Goal: Task Accomplishment & Management: Manage account settings

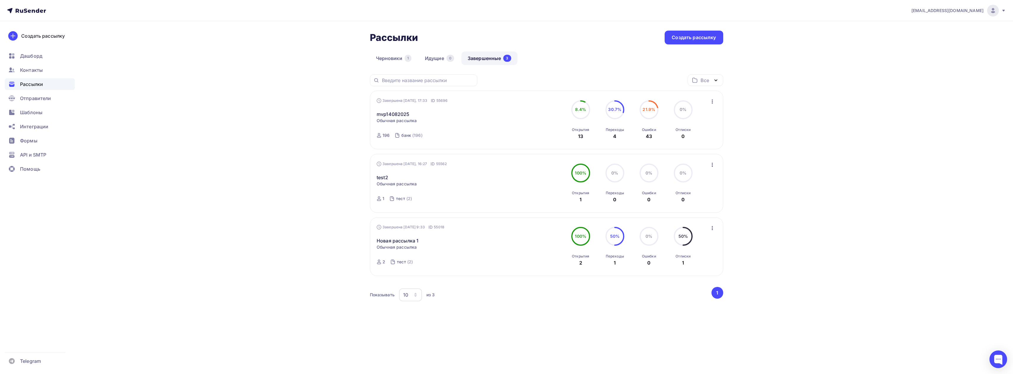
click at [515, 324] on div "Рассылки Рассылки Создать рассылку Черновики 1 Идущие 0 Завершенные 3 Завершенн…" at bounding box center [506, 184] width 483 height 326
click at [29, 70] on span "Контакты" at bounding box center [31, 70] width 23 height 7
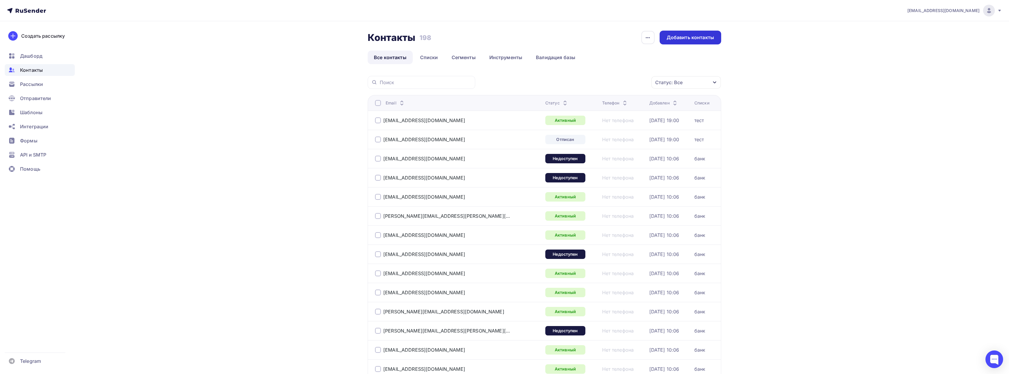
click at [682, 35] on div "Добавить контакты" at bounding box center [690, 37] width 47 height 7
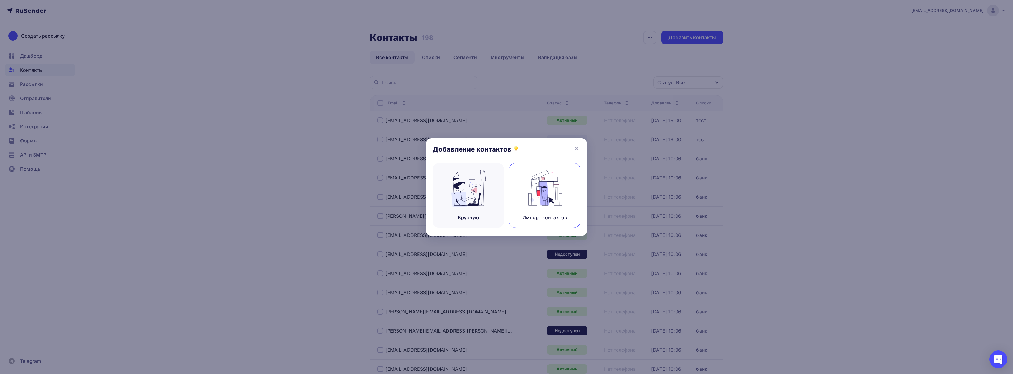
click at [554, 185] on img at bounding box center [544, 188] width 39 height 37
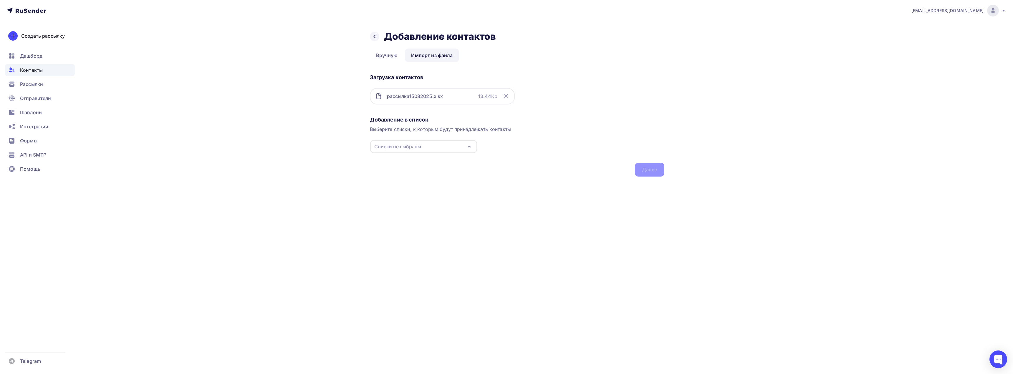
click at [430, 148] on div "Списки не выбраны" at bounding box center [423, 146] width 107 height 13
click at [411, 205] on div "Создать список" at bounding box center [408, 202] width 38 height 7
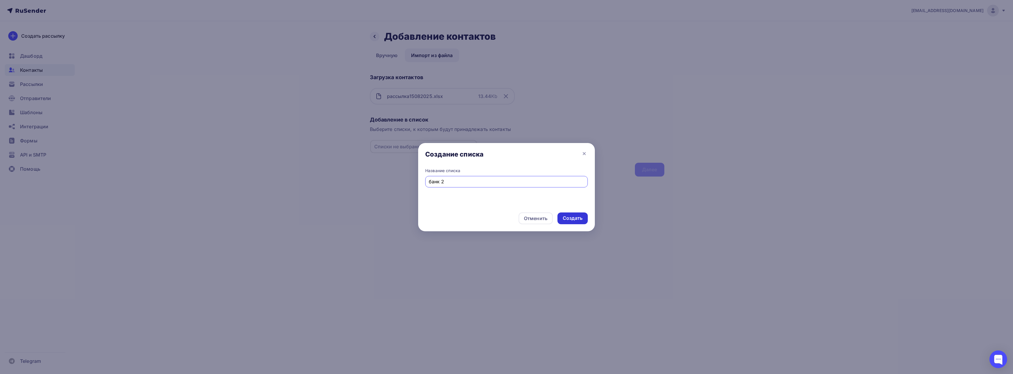
type input "банк 2"
click at [571, 216] on div "Создать" at bounding box center [573, 218] width 20 height 7
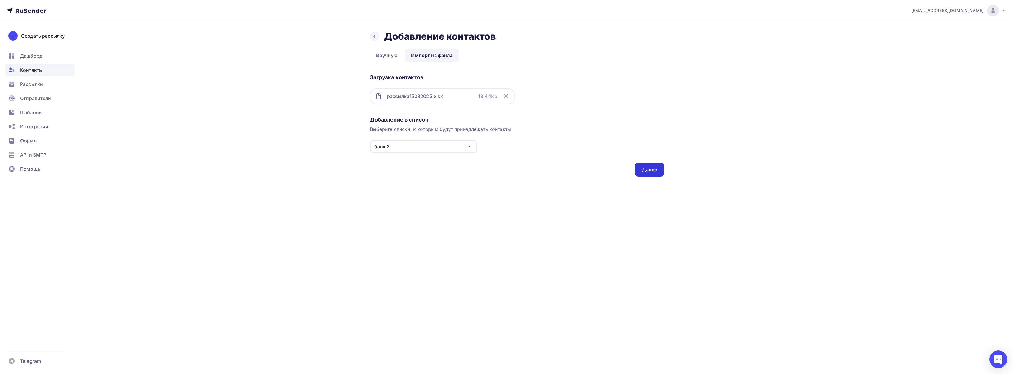
click at [647, 171] on div "Далее" at bounding box center [649, 169] width 15 height 7
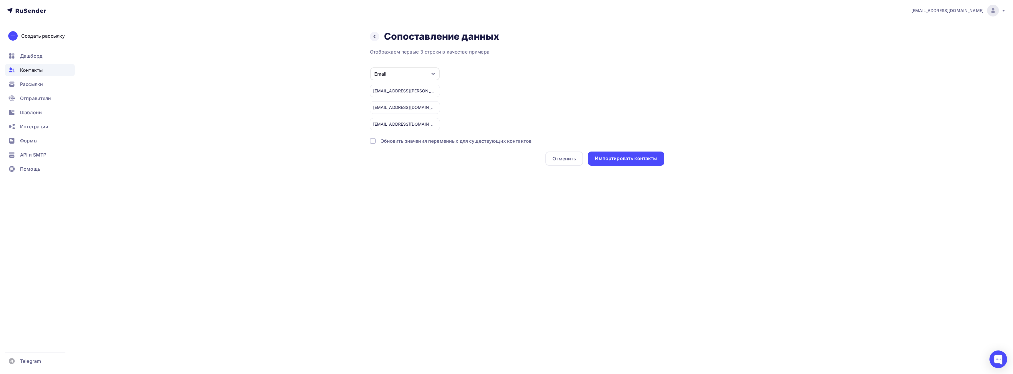
click at [431, 75] on icon "button" at bounding box center [433, 74] width 5 height 5
click at [482, 80] on div "Email Игнорировать Имя Телефон Создать поле pavel.golub@rosbank.ru golubevss@ba…" at bounding box center [517, 98] width 295 height 63
click at [618, 161] on div "Импортировать контакты" at bounding box center [626, 158] width 62 height 7
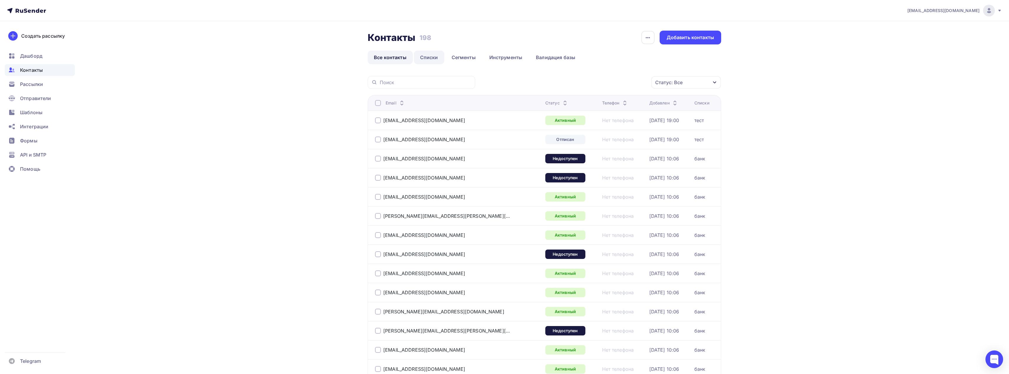
click at [429, 58] on link "Списки" at bounding box center [429, 58] width 30 height 14
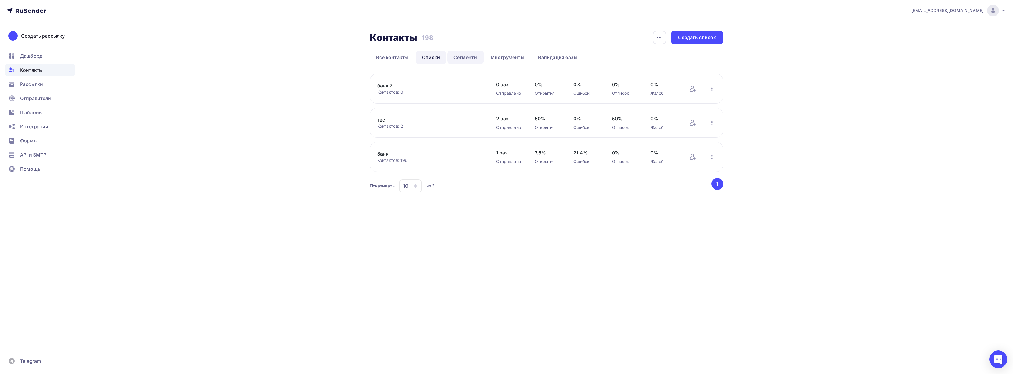
click at [466, 57] on link "Сегменты" at bounding box center [465, 58] width 37 height 14
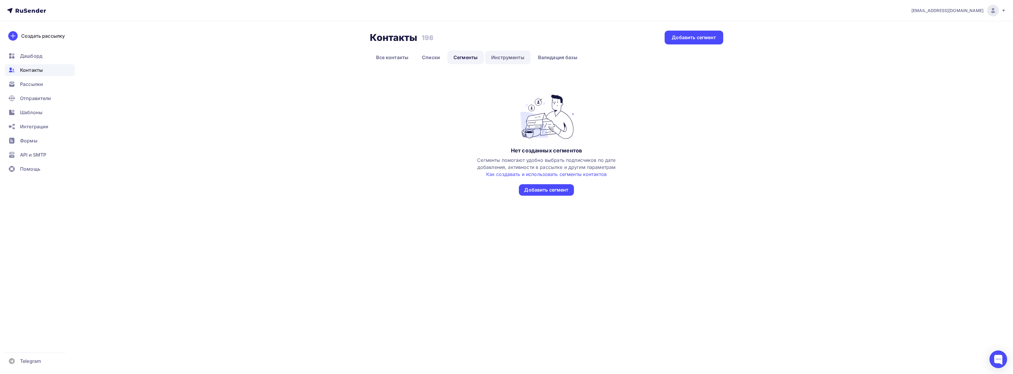
click at [511, 57] on link "Инструменты" at bounding box center [508, 58] width 46 height 14
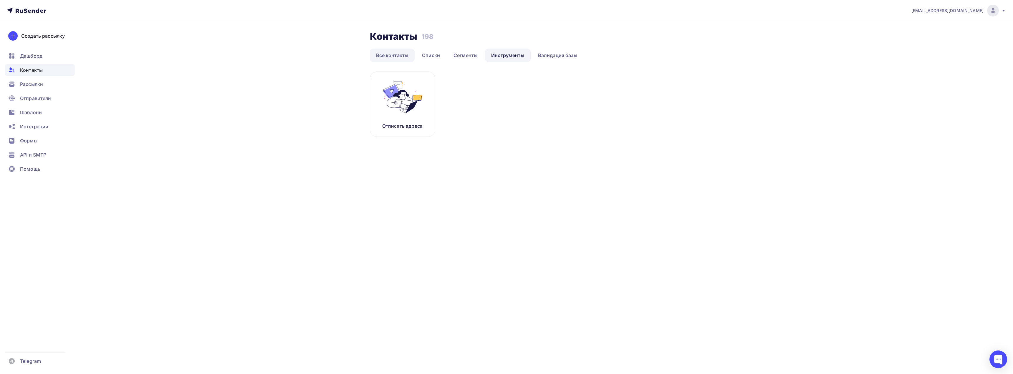
click at [390, 55] on link "Все контакты" at bounding box center [392, 56] width 45 height 14
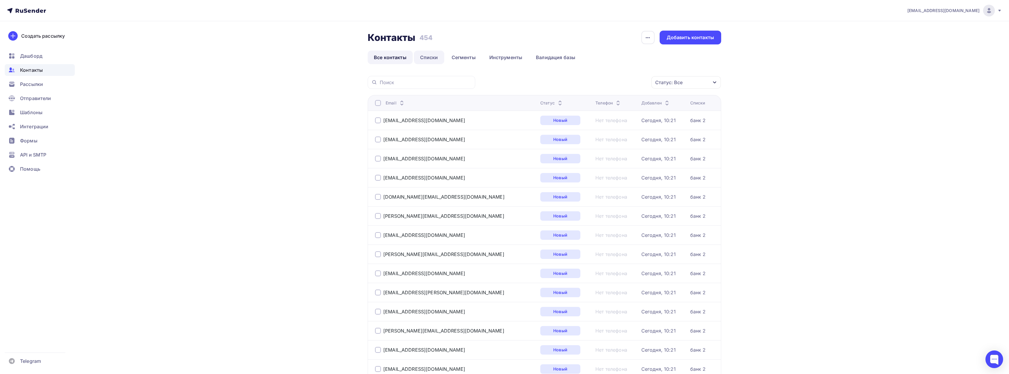
click at [424, 57] on link "Списки" at bounding box center [429, 58] width 30 height 14
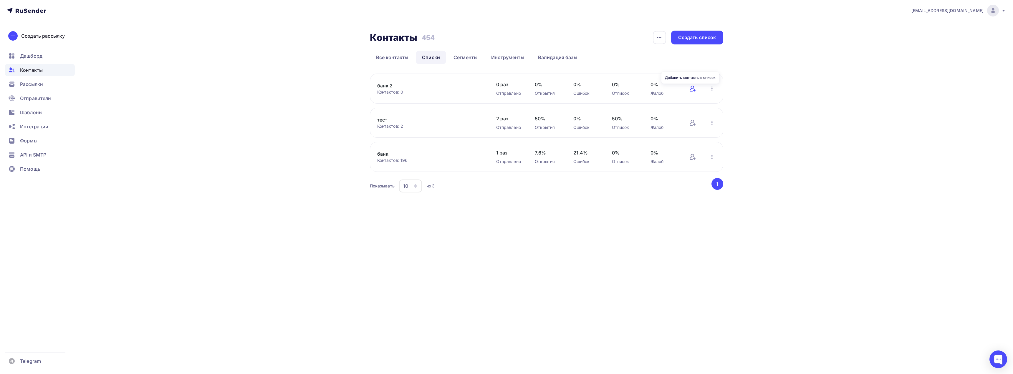
click at [691, 89] on icon at bounding box center [692, 89] width 4 height 6
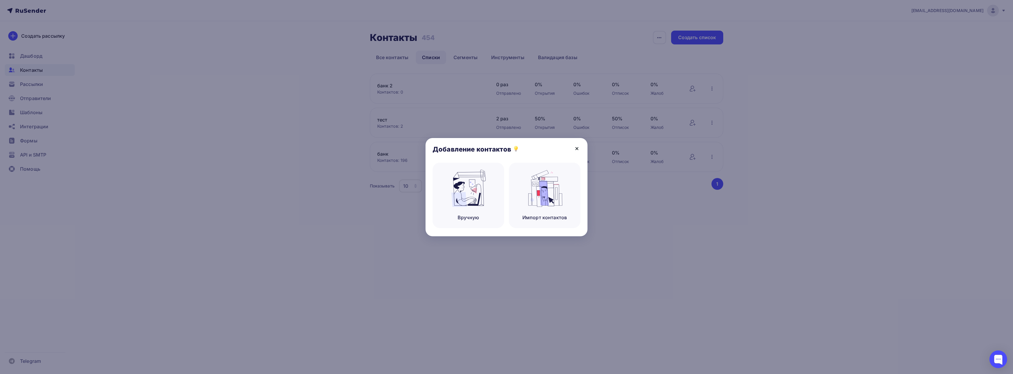
click at [579, 148] on icon at bounding box center [576, 148] width 7 height 7
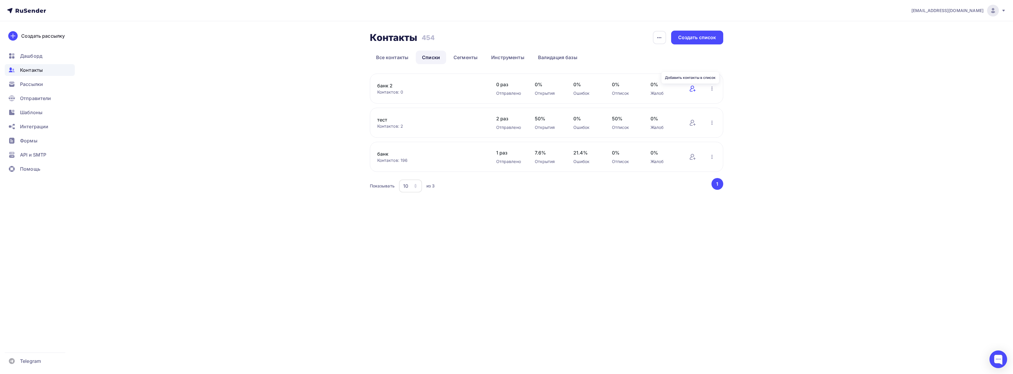
click at [692, 89] on icon at bounding box center [692, 89] width 4 height 6
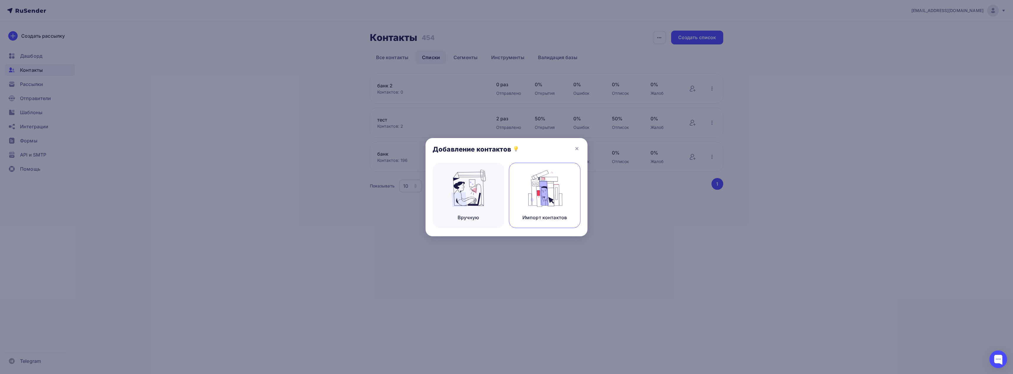
click at [548, 195] on img at bounding box center [544, 188] width 39 height 37
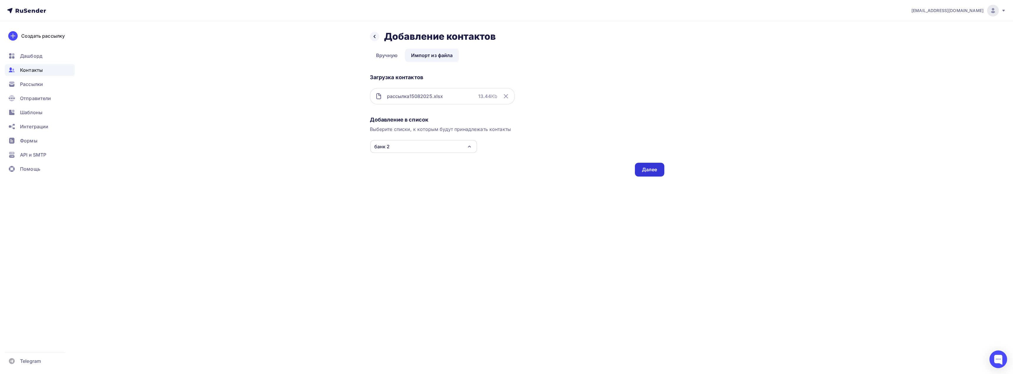
click at [644, 170] on div "Далее" at bounding box center [649, 169] width 15 height 7
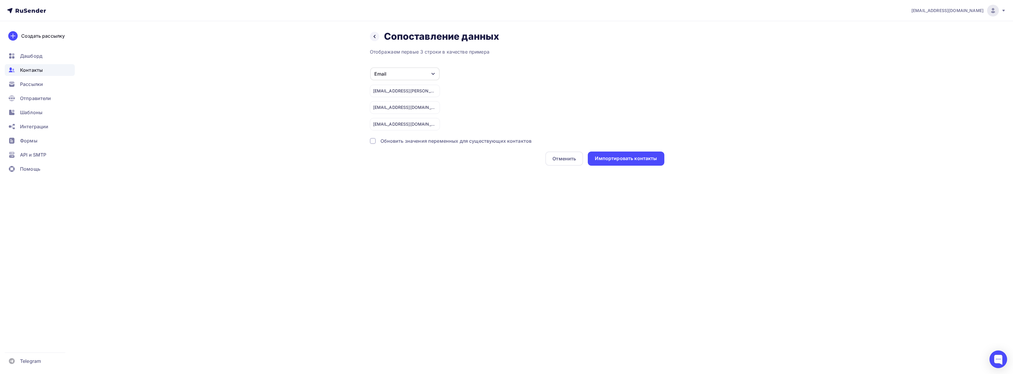
click at [456, 140] on div "Обновить значения переменных для существующих контактов" at bounding box center [456, 141] width 151 height 7
click at [613, 160] on div "Импортировать контакты" at bounding box center [626, 158] width 62 height 7
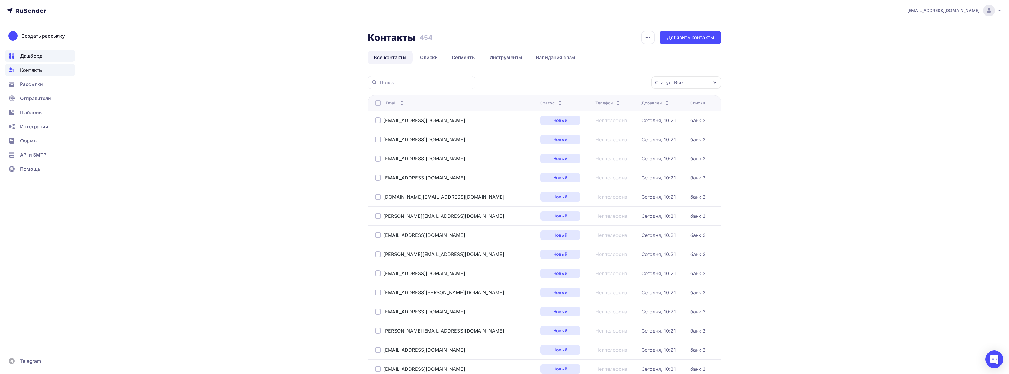
click at [31, 55] on span "Дашборд" at bounding box center [31, 55] width 22 height 7
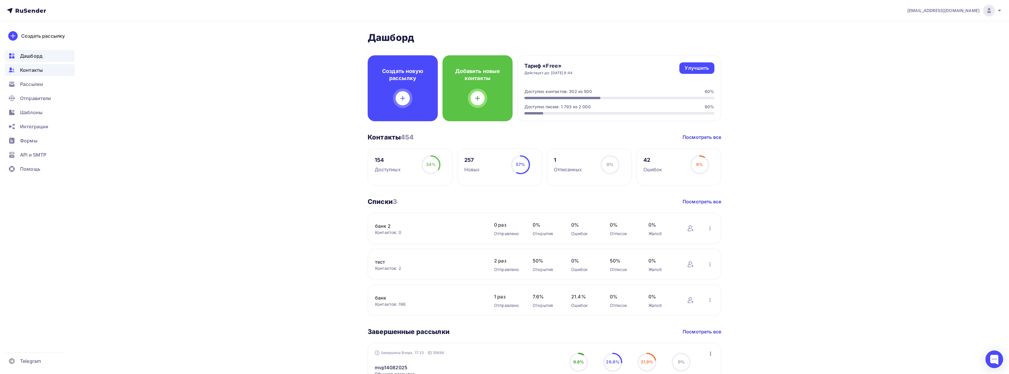
click at [34, 71] on span "Контакты" at bounding box center [31, 70] width 23 height 7
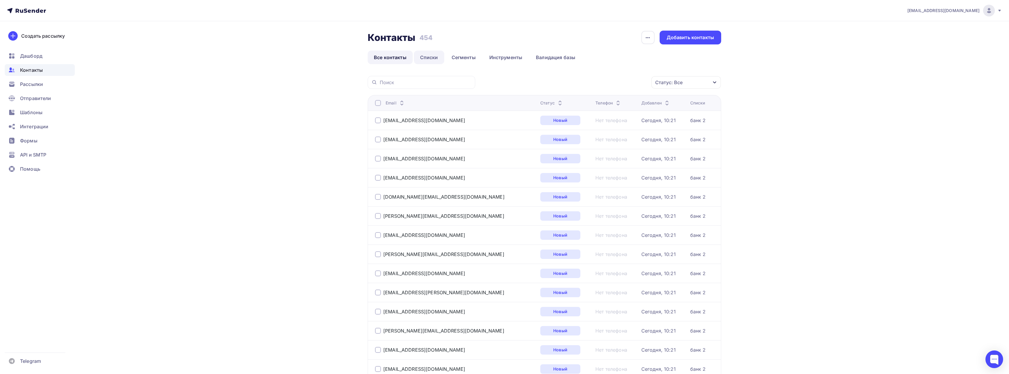
click at [423, 56] on link "Списки" at bounding box center [429, 58] width 30 height 14
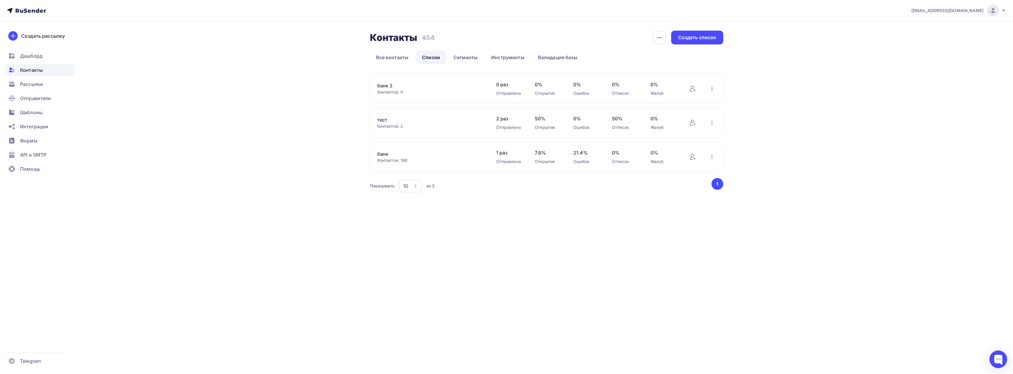
click at [231, 151] on div "korotkov@geek-soft.ru Аккаунт Тарифы Выйти Создать рассылку Дашборд Контакты Ра…" at bounding box center [506, 109] width 1013 height 218
click at [386, 86] on link "банк 2" at bounding box center [427, 85] width 100 height 7
